Goal: Complete application form

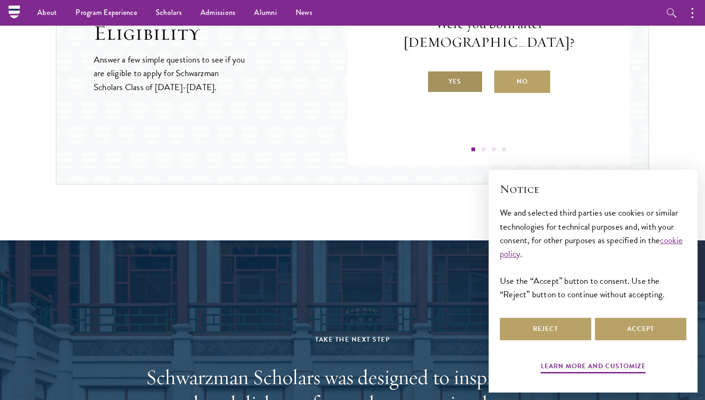
scroll to position [1077, 0]
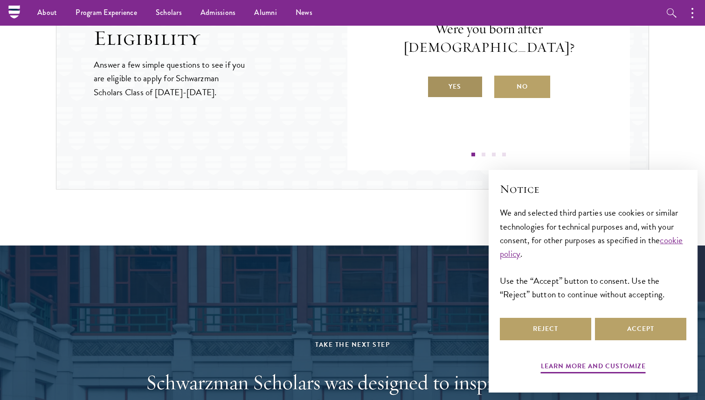
click at [445, 81] on label "Yes" at bounding box center [455, 87] width 56 height 22
click at [435, 81] on input "Yes" at bounding box center [431, 80] width 8 height 8
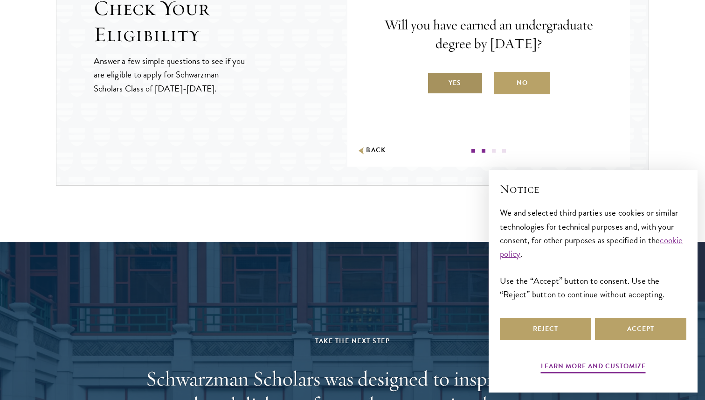
scroll to position [1082, 0]
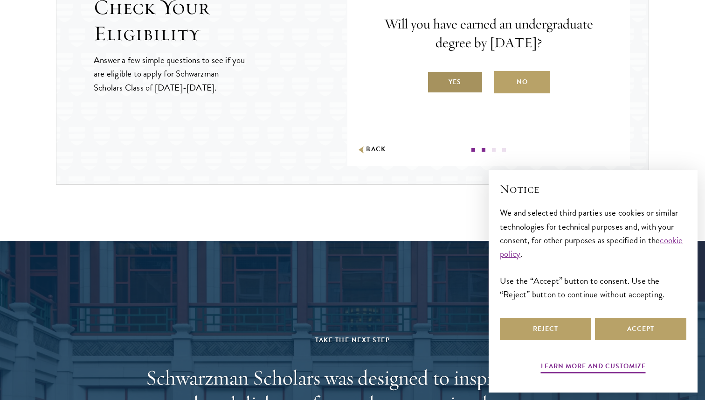
click at [448, 86] on label "Yes" at bounding box center [455, 82] width 56 height 22
click at [435, 80] on input "Yes" at bounding box center [431, 76] width 8 height 8
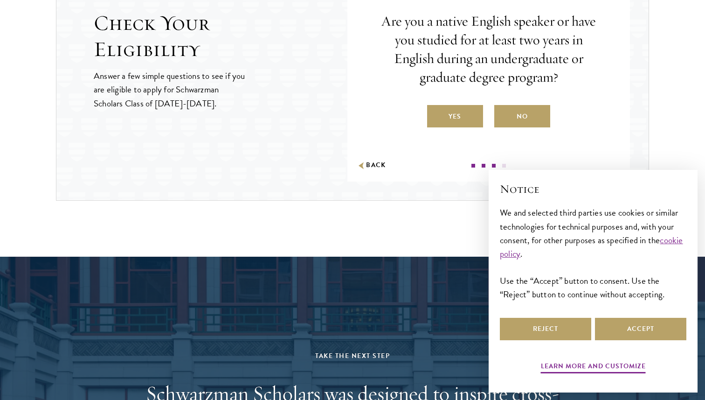
scroll to position [1068, 0]
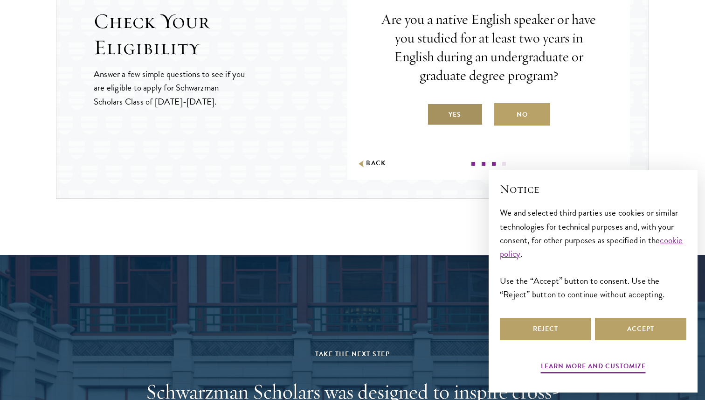
click at [454, 109] on label "Yes" at bounding box center [455, 114] width 56 height 22
click at [435, 109] on input "Yes" at bounding box center [431, 108] width 8 height 8
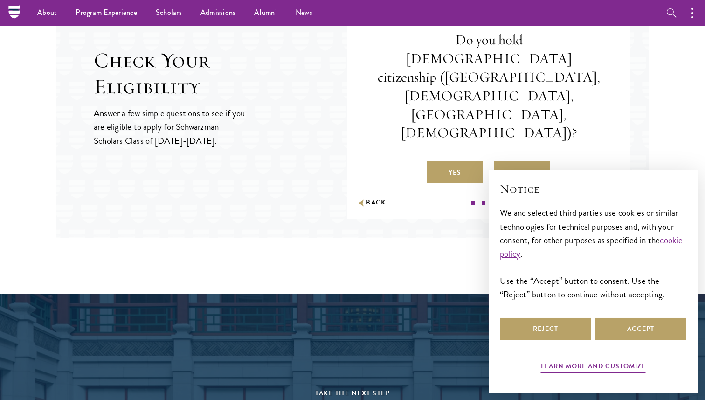
scroll to position [1030, 0]
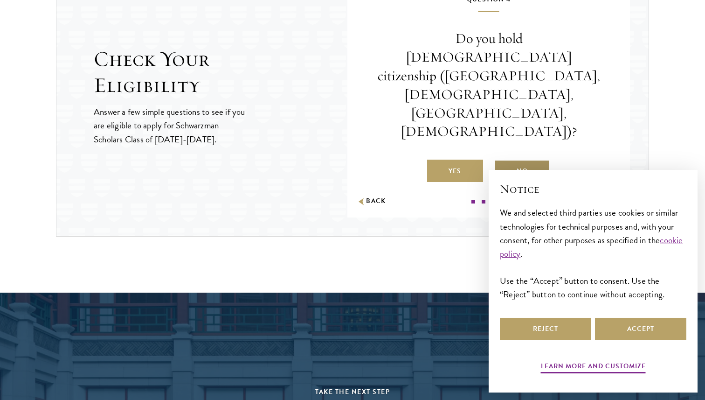
click at [515, 159] on label "No" at bounding box center [522, 170] width 56 height 22
click at [503, 161] on input "No" at bounding box center [498, 165] width 8 height 8
